Goal: Contribute content: Add original content to the website for others to see

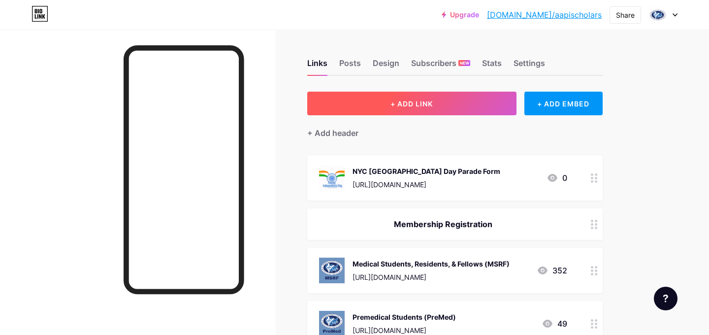
click at [501, 99] on button "+ ADD LINK" at bounding box center [411, 104] width 209 height 24
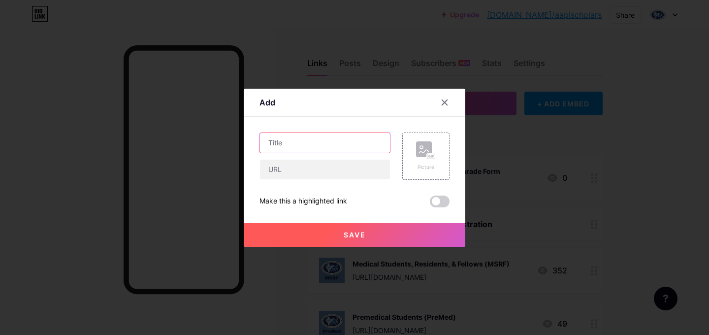
click at [372, 138] on input "text" at bounding box center [325, 143] width 130 height 20
type input "Fall Virtual Research Symposium: Abstract Submission Form"
click at [434, 151] on icon at bounding box center [426, 150] width 20 height 18
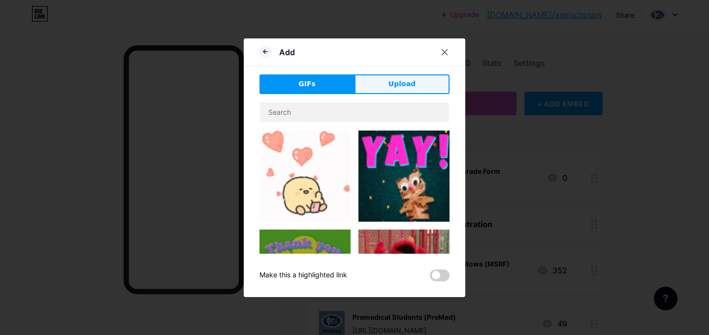
click at [378, 84] on button "Upload" at bounding box center [402, 84] width 95 height 20
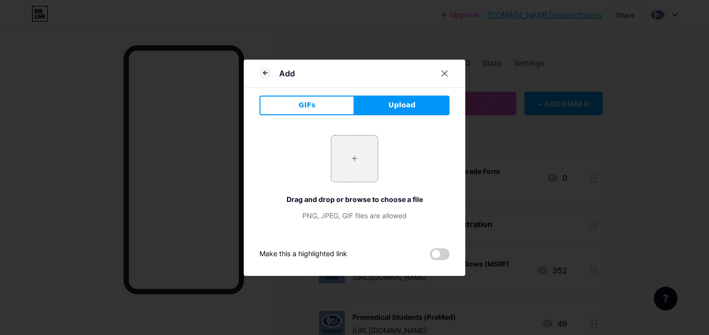
click at [392, 107] on span "Upload" at bounding box center [402, 105] width 27 height 10
click at [352, 157] on input "file" at bounding box center [354, 158] width 46 height 46
type input "C:\fakepath\download.png"
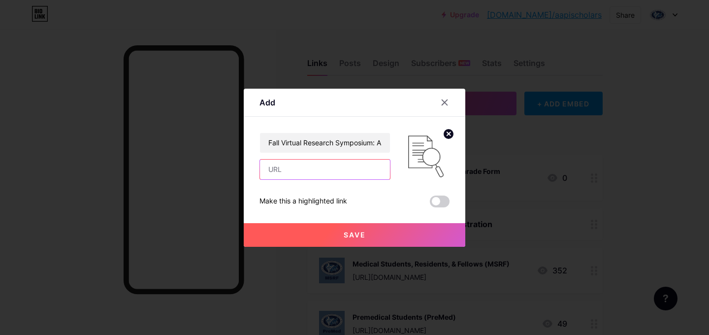
click at [292, 167] on input "text" at bounding box center [325, 170] width 130 height 20
paste input "[URL][DOMAIN_NAME]"
type input "[URL][DOMAIN_NAME]"
click at [366, 201] on div "Make this a highlighted link" at bounding box center [355, 202] width 190 height 12
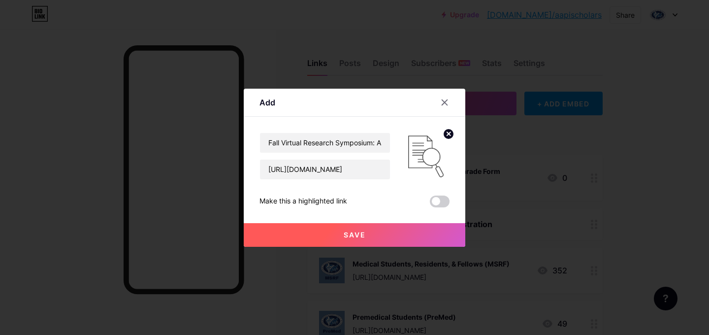
scroll to position [0, 0]
click at [434, 200] on span at bounding box center [440, 202] width 20 height 12
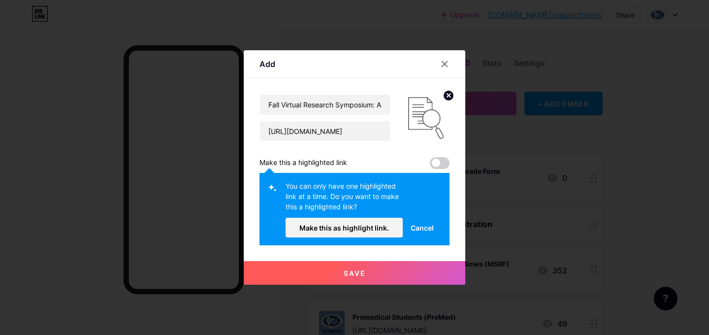
click at [424, 228] on span "Cancel" at bounding box center [422, 228] width 23 height 10
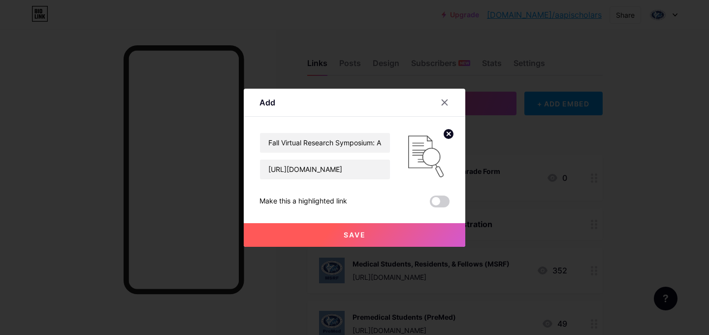
click at [399, 233] on button "Save" at bounding box center [355, 235] width 222 height 24
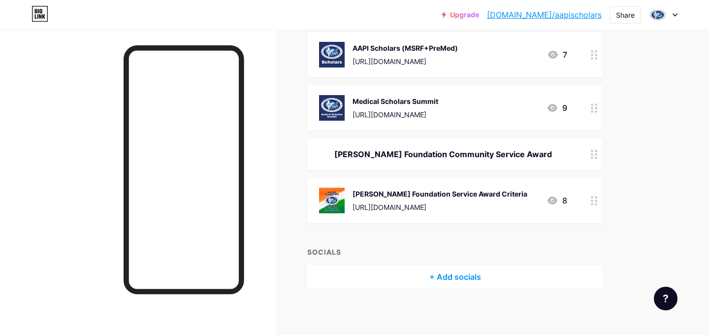
scroll to position [969, 0]
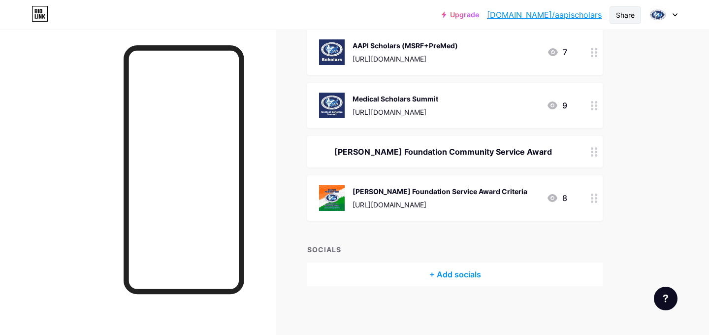
click at [626, 13] on div "Share" at bounding box center [625, 15] width 19 height 10
